Goal: Task Accomplishment & Management: Manage account settings

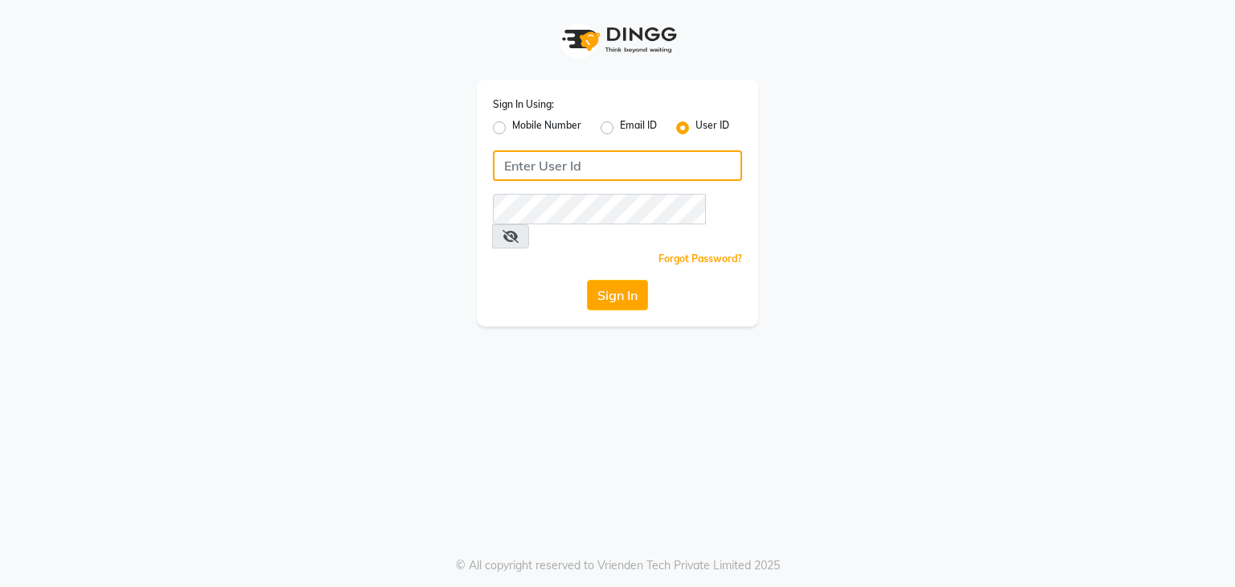
type input "7303777987"
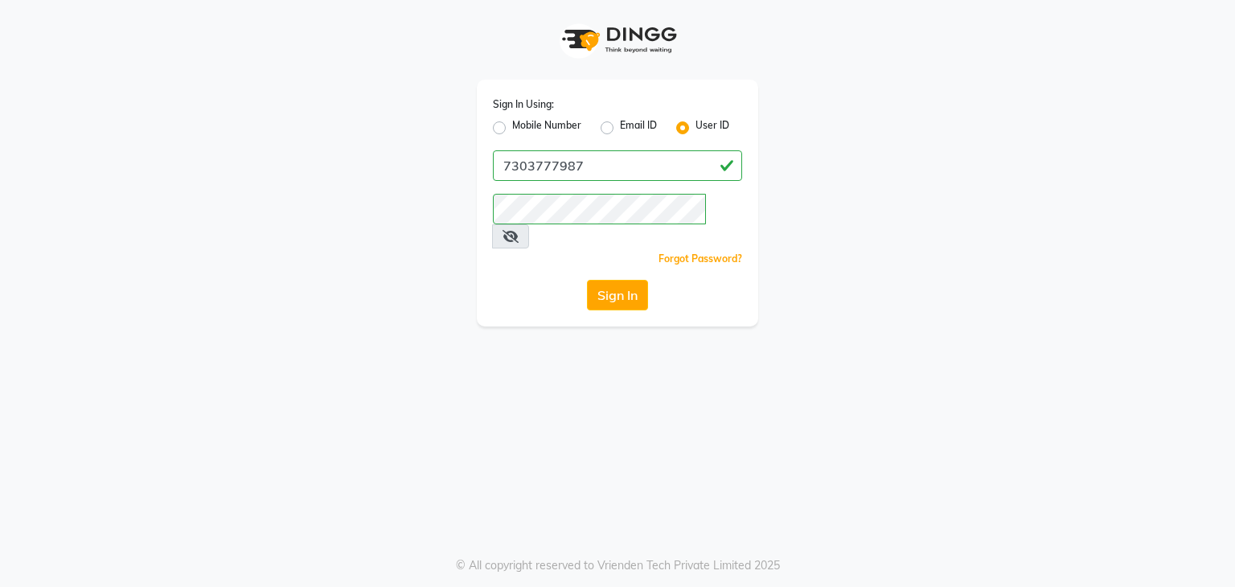
click at [502, 120] on div "Mobile Number" at bounding box center [537, 127] width 88 height 19
click at [512, 126] on label "Mobile Number" at bounding box center [546, 127] width 69 height 19
click at [512, 126] on input "Mobile Number" at bounding box center [517, 123] width 10 height 10
radio input "true"
radio input "false"
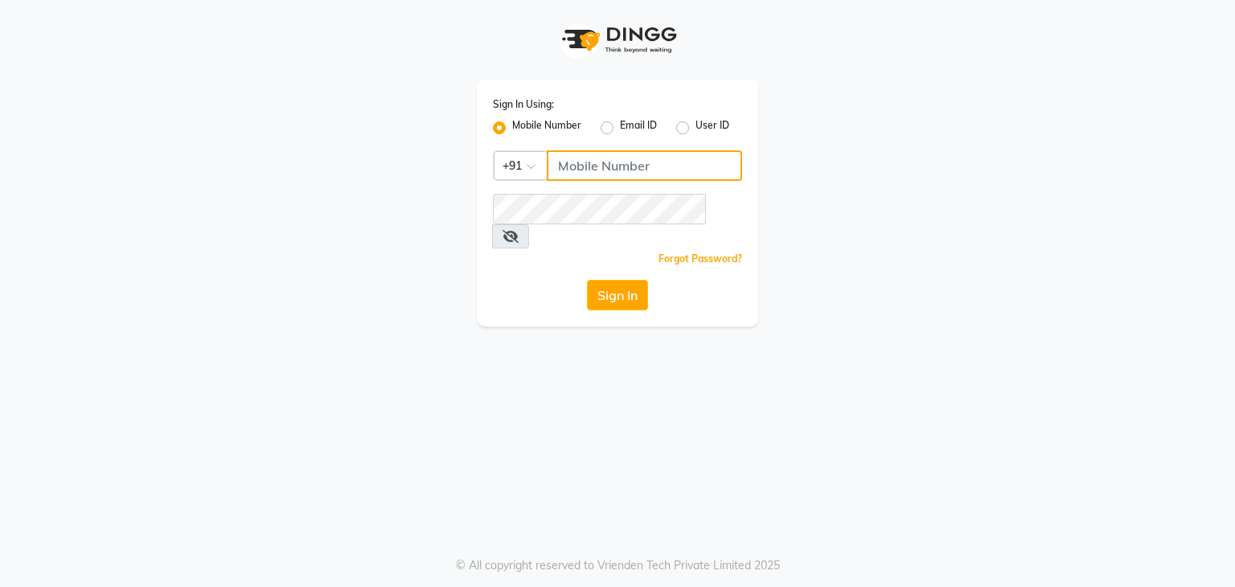
click at [569, 172] on input "Username" at bounding box center [644, 165] width 195 height 31
type input "7303777987"
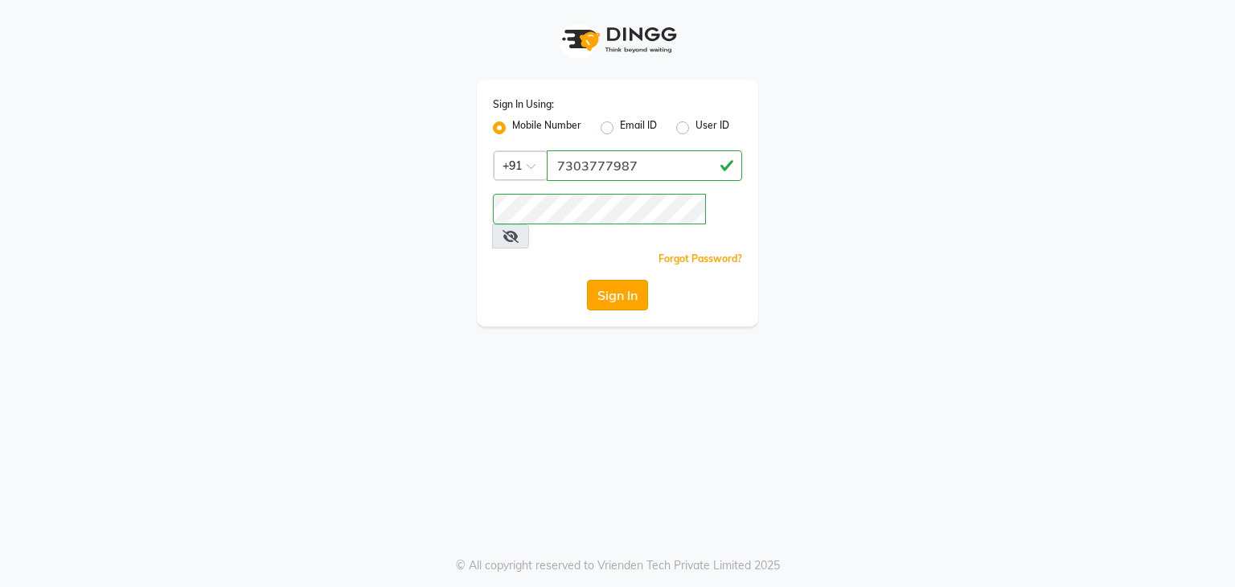
click at [600, 280] on button "Sign In" at bounding box center [617, 295] width 61 height 31
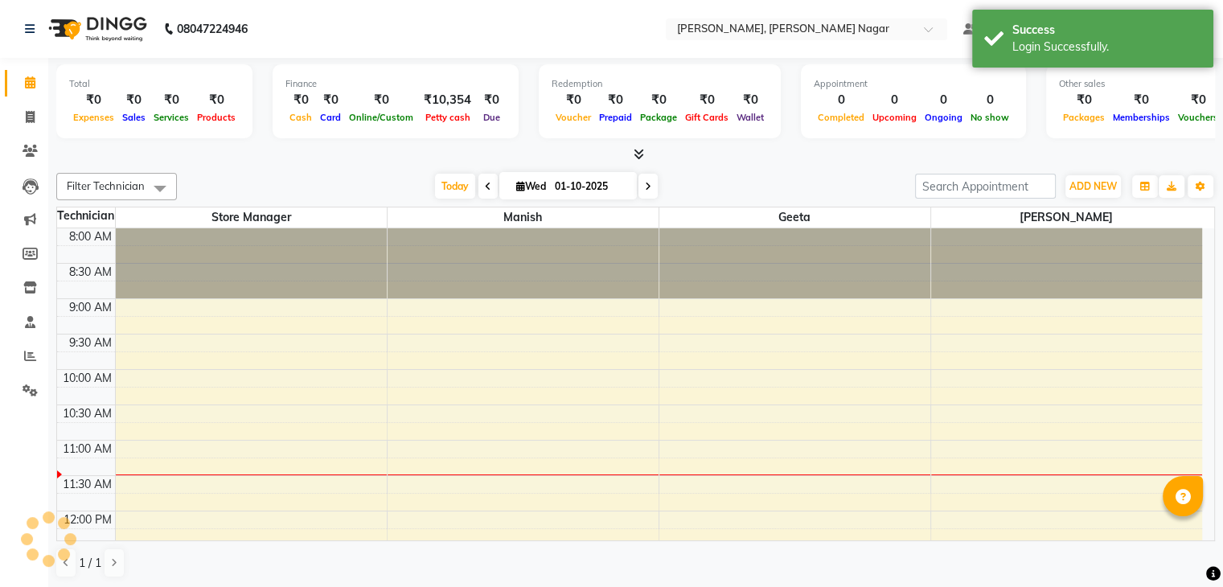
select select "en"
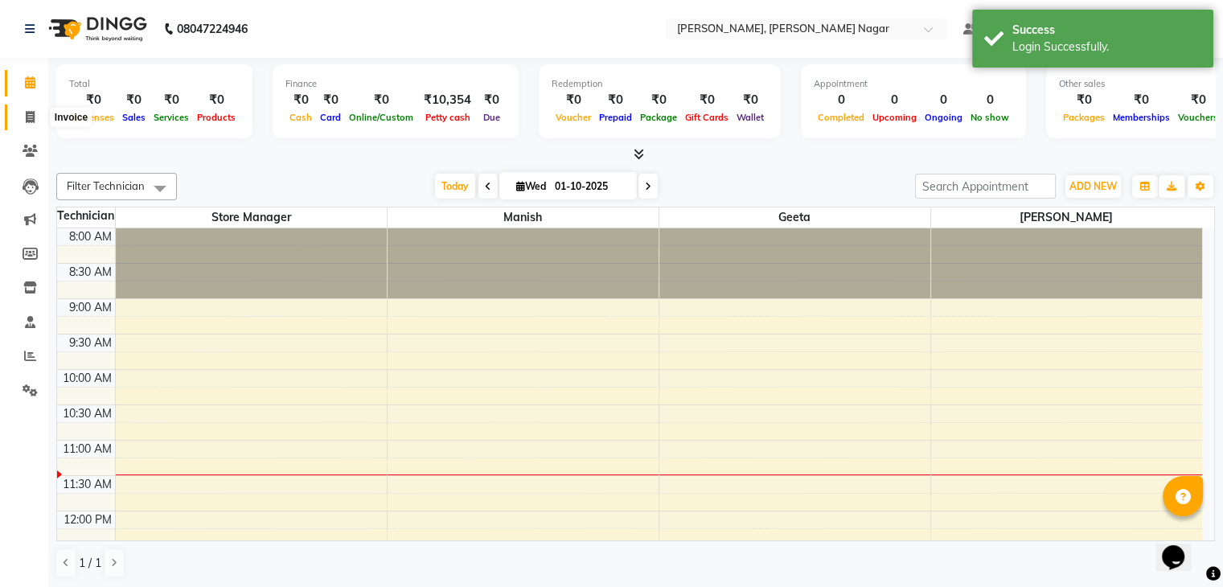
click at [28, 113] on icon at bounding box center [30, 117] width 9 height 12
select select "9049"
select select "service"
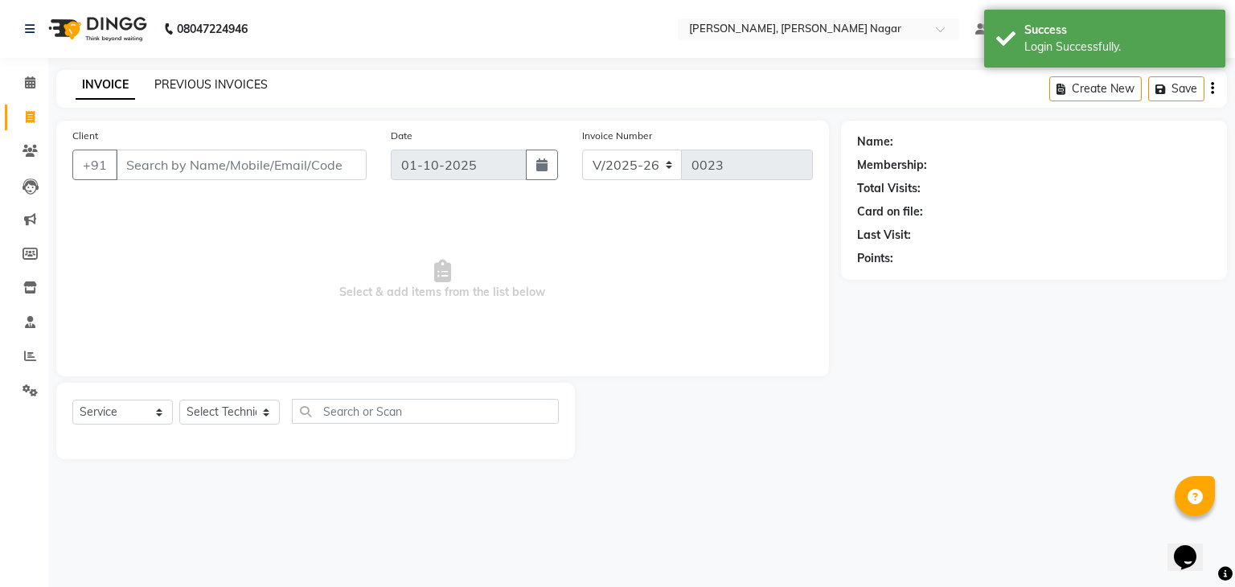
click at [209, 91] on link "PREVIOUS INVOICES" at bounding box center [210, 84] width 113 height 14
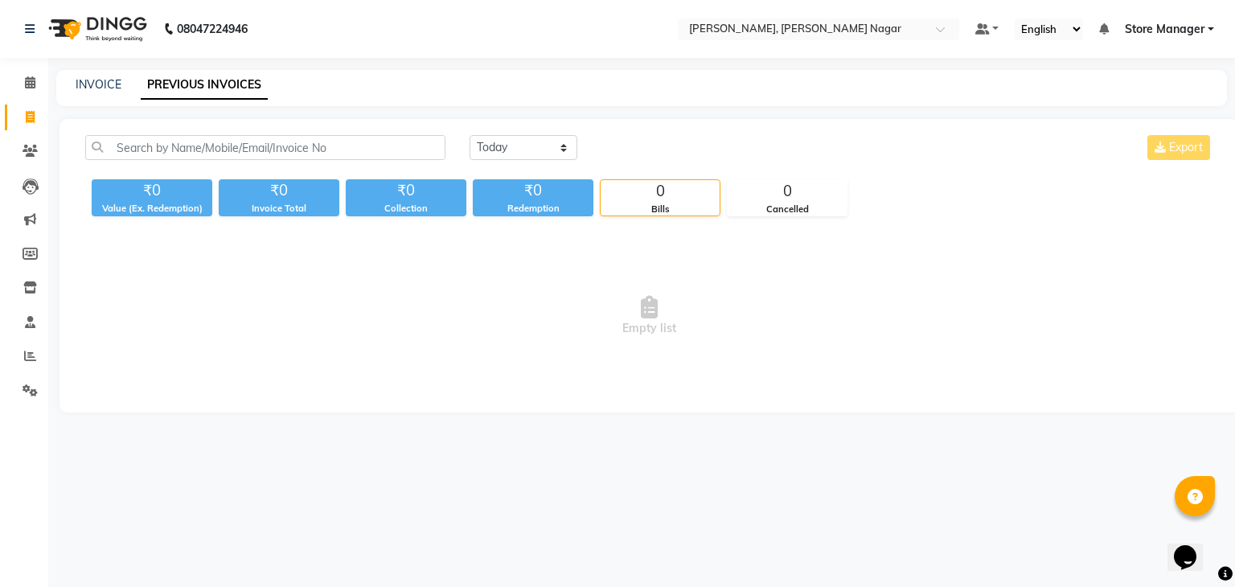
click at [209, 91] on link "PREVIOUS INVOICES" at bounding box center [204, 85] width 127 height 29
click at [527, 152] on select "Today Yesterday Custom Range" at bounding box center [523, 147] width 108 height 25
select select "yesterday"
click at [469, 135] on select "Today Yesterday Custom Range" at bounding box center [523, 147] width 108 height 25
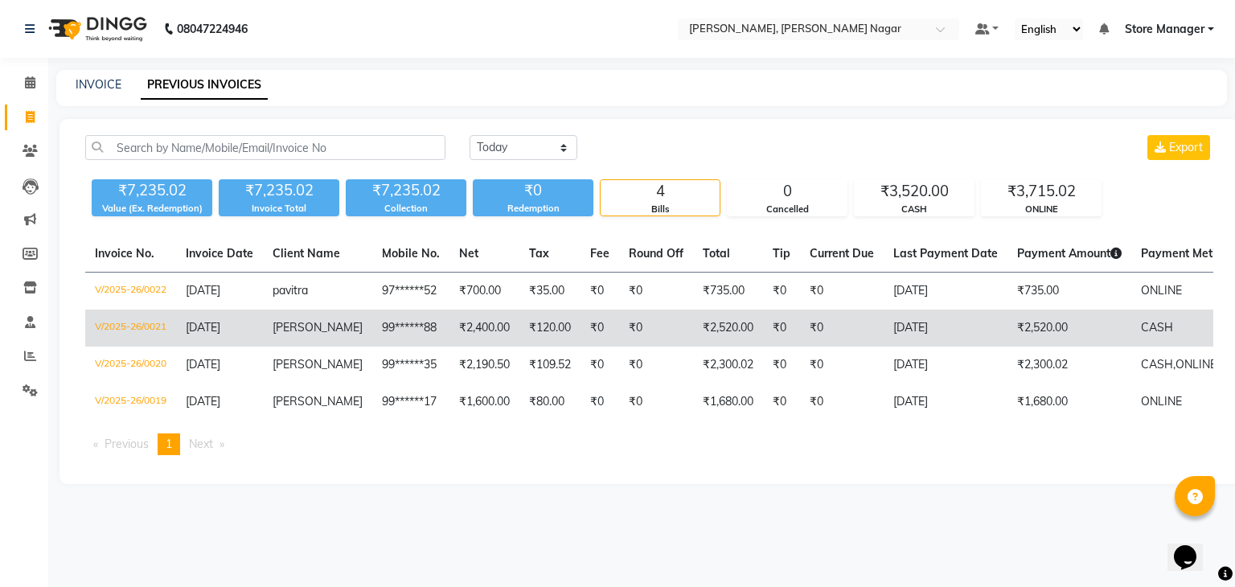
click at [897, 328] on td "[DATE]" at bounding box center [945, 327] width 124 height 37
